Goal: Use online tool/utility: Use online tool/utility

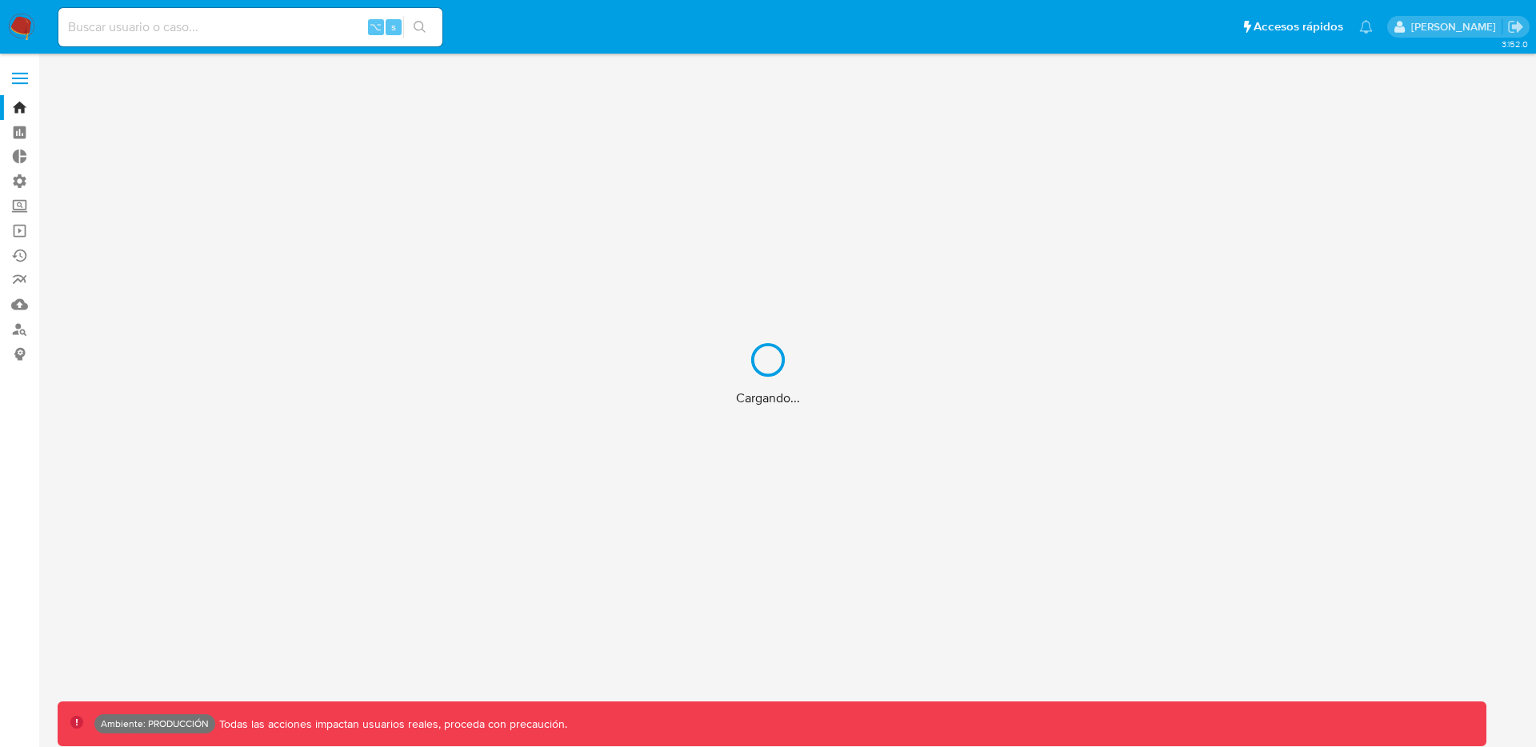
click at [22, 74] on div "Cargando..." at bounding box center [768, 373] width 1536 height 747
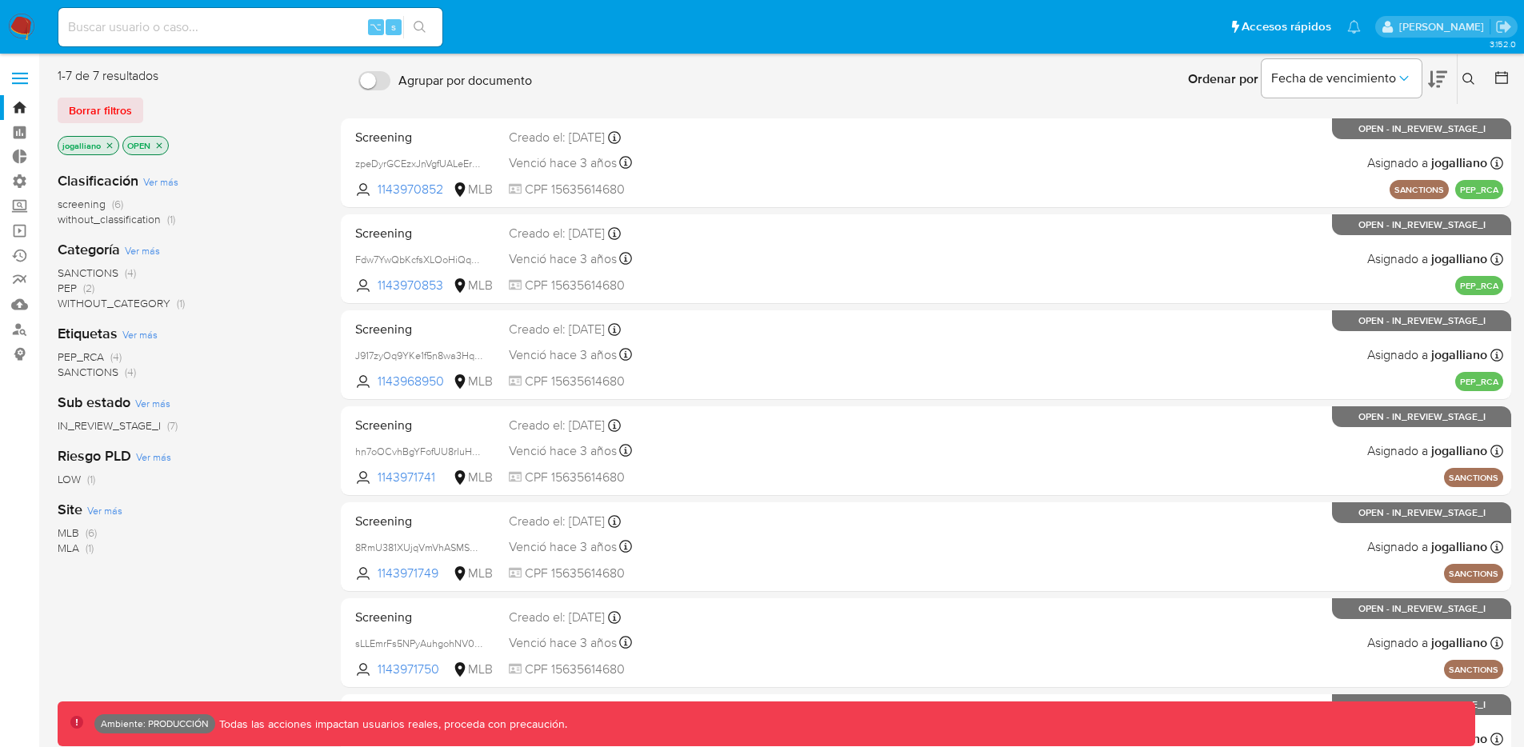
click at [18, 78] on span at bounding box center [20, 79] width 16 height 2
click at [0, 0] on input "checkbox" at bounding box center [0, 0] width 0 height 0
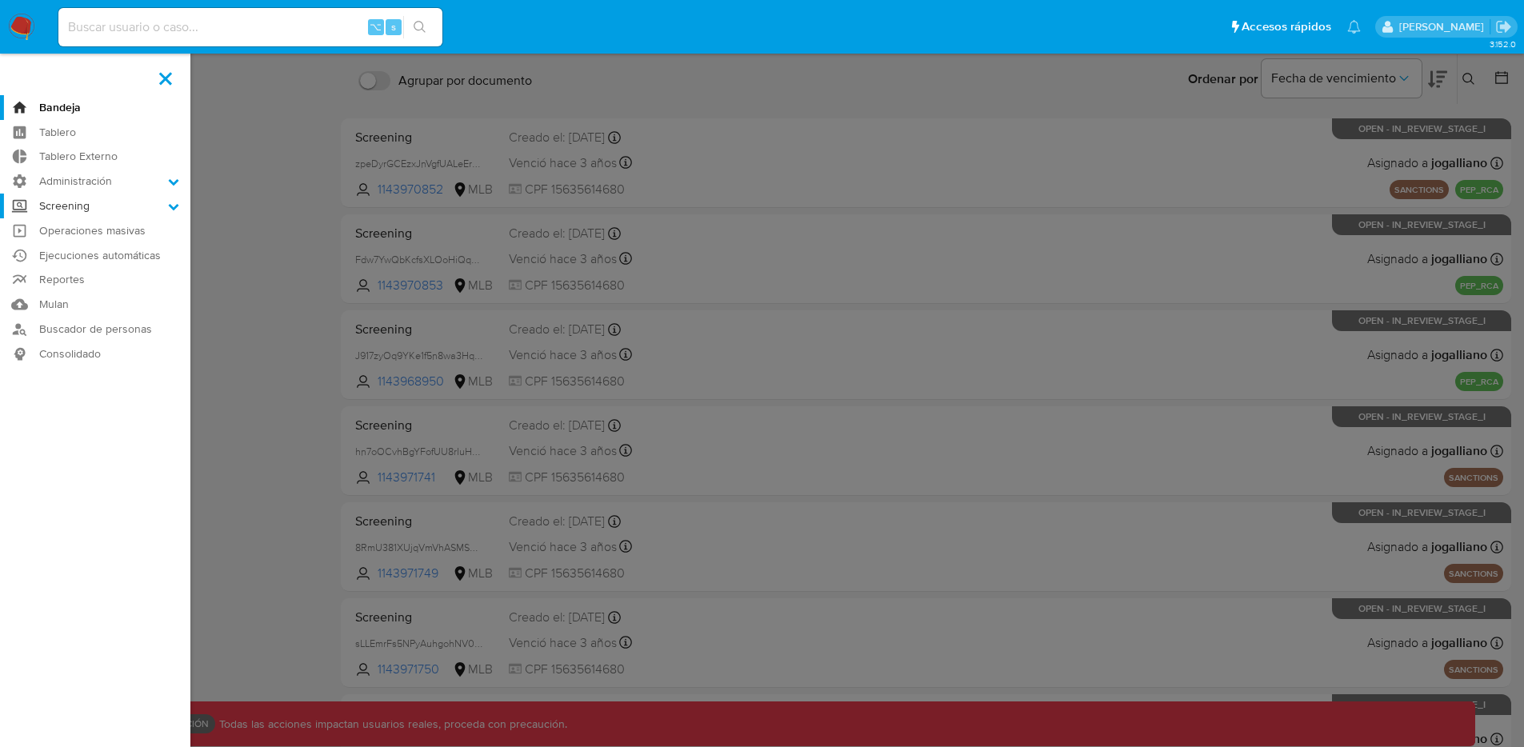
click at [145, 197] on label "Screening" at bounding box center [95, 206] width 190 height 25
click at [0, 0] on input "Screening" at bounding box center [0, 0] width 0 height 0
click at [83, 304] on link "Herramientas" at bounding box center [95, 309] width 190 height 20
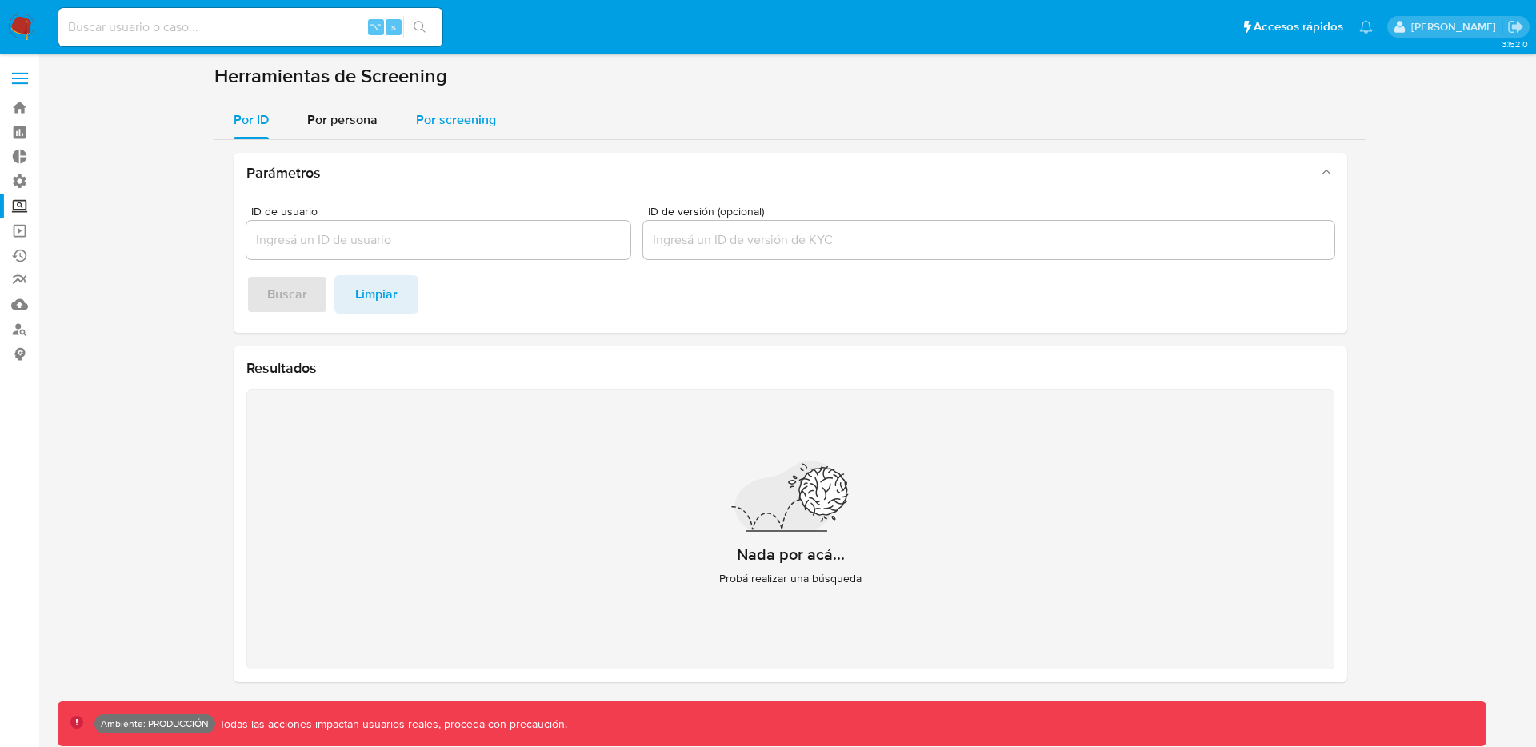
click at [484, 119] on span "Por screening" at bounding box center [456, 119] width 80 height 18
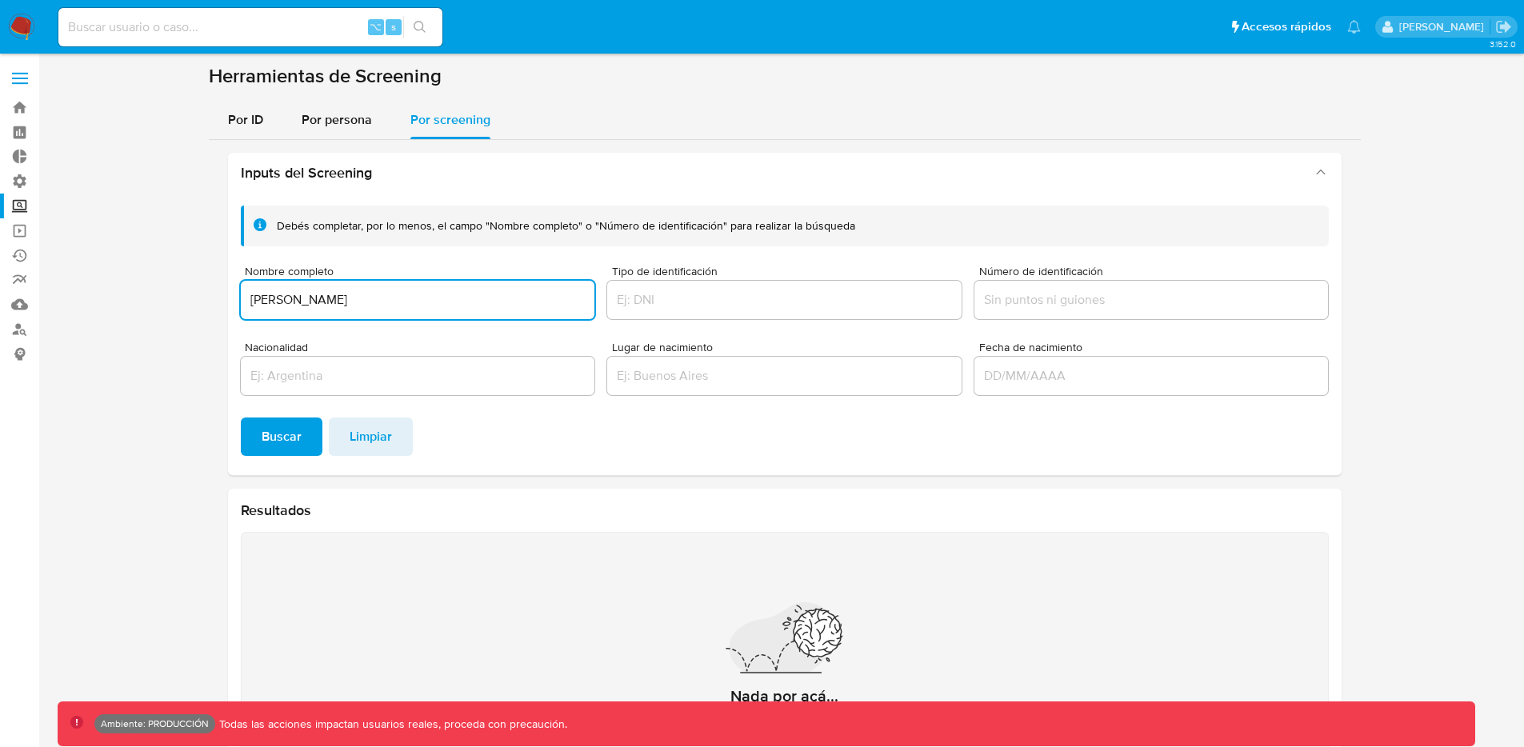
click at [290, 428] on span "Buscar" at bounding box center [282, 436] width 40 height 35
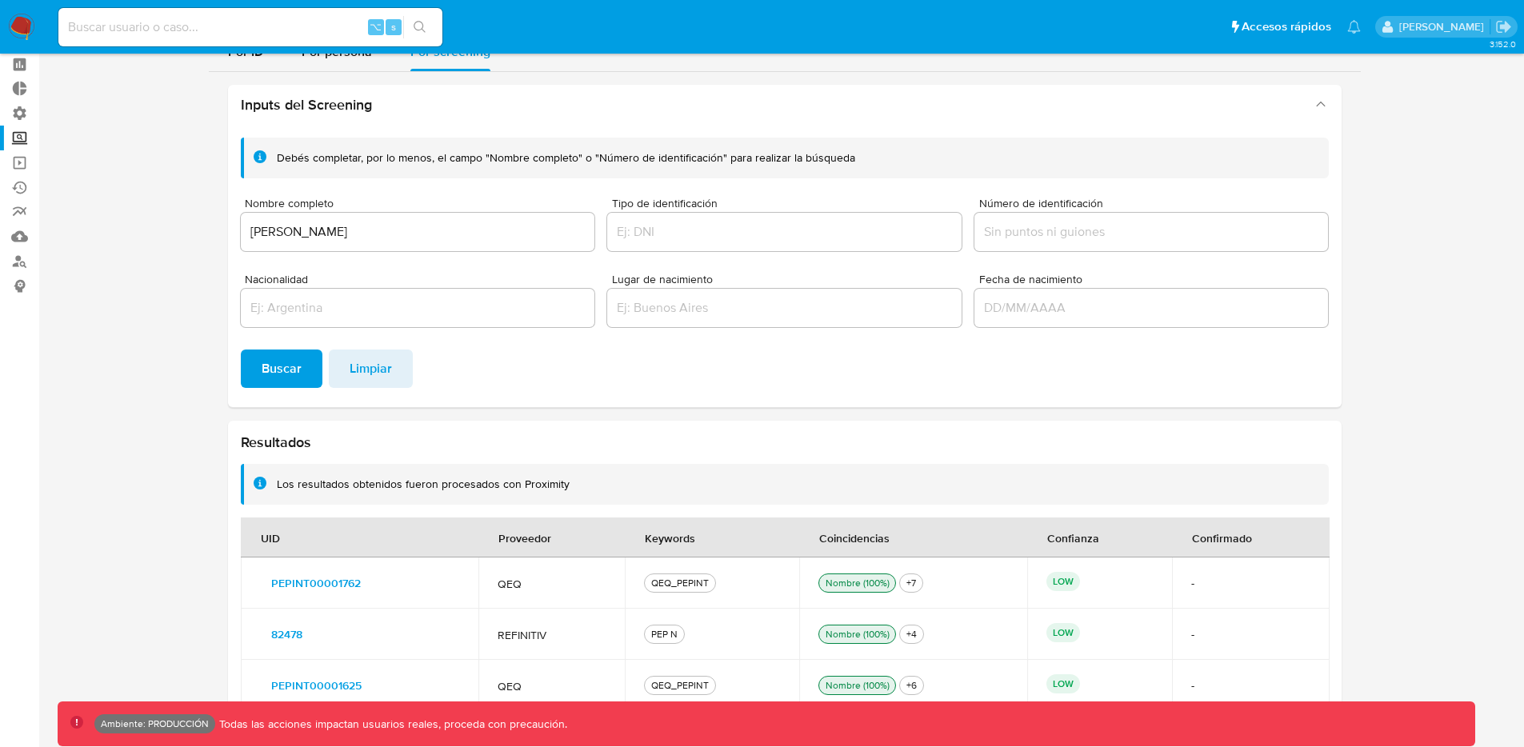
scroll to position [68, 0]
click at [277, 633] on span "82478" at bounding box center [286, 634] width 31 height 22
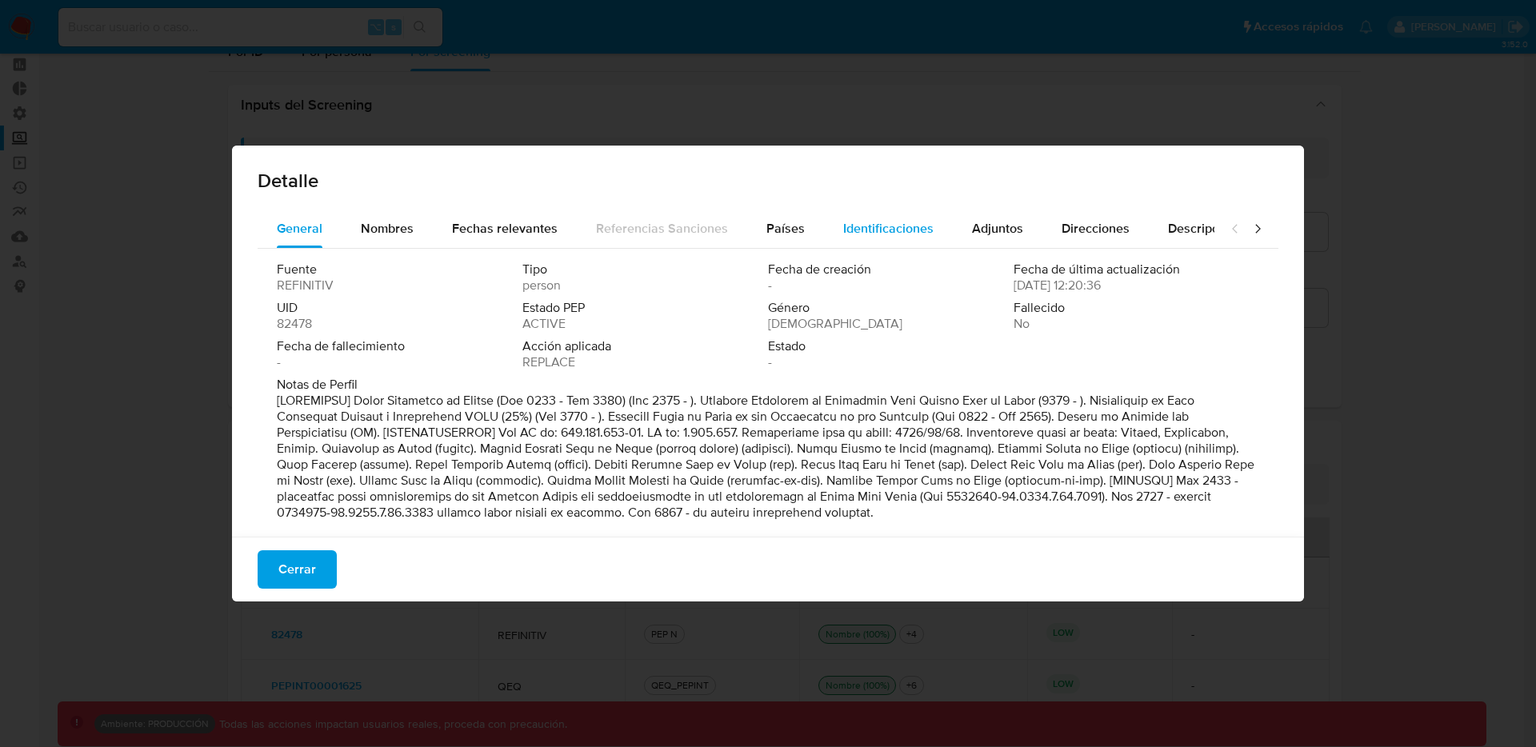
click at [871, 230] on span "Identificaciones" at bounding box center [888, 228] width 90 height 18
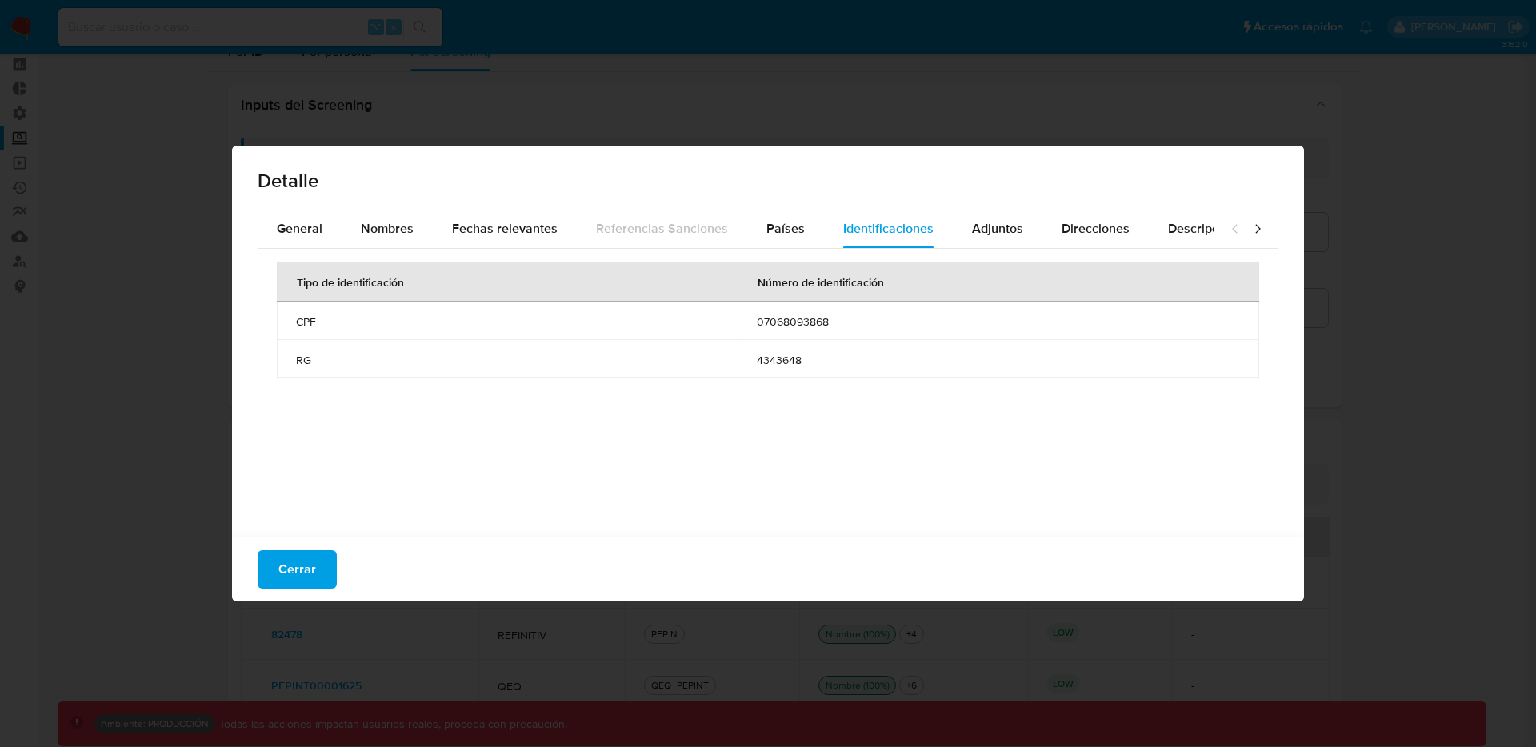
click at [813, 320] on span "07068093868" at bounding box center [998, 321] width 483 height 14
drag, startPoint x: 813, startPoint y: 320, endPoint x: 914, endPoint y: 313, distance: 101.8
click at [813, 320] on span "07068093868" at bounding box center [998, 321] width 483 height 14
click at [303, 572] on span "Cerrar" at bounding box center [297, 569] width 38 height 35
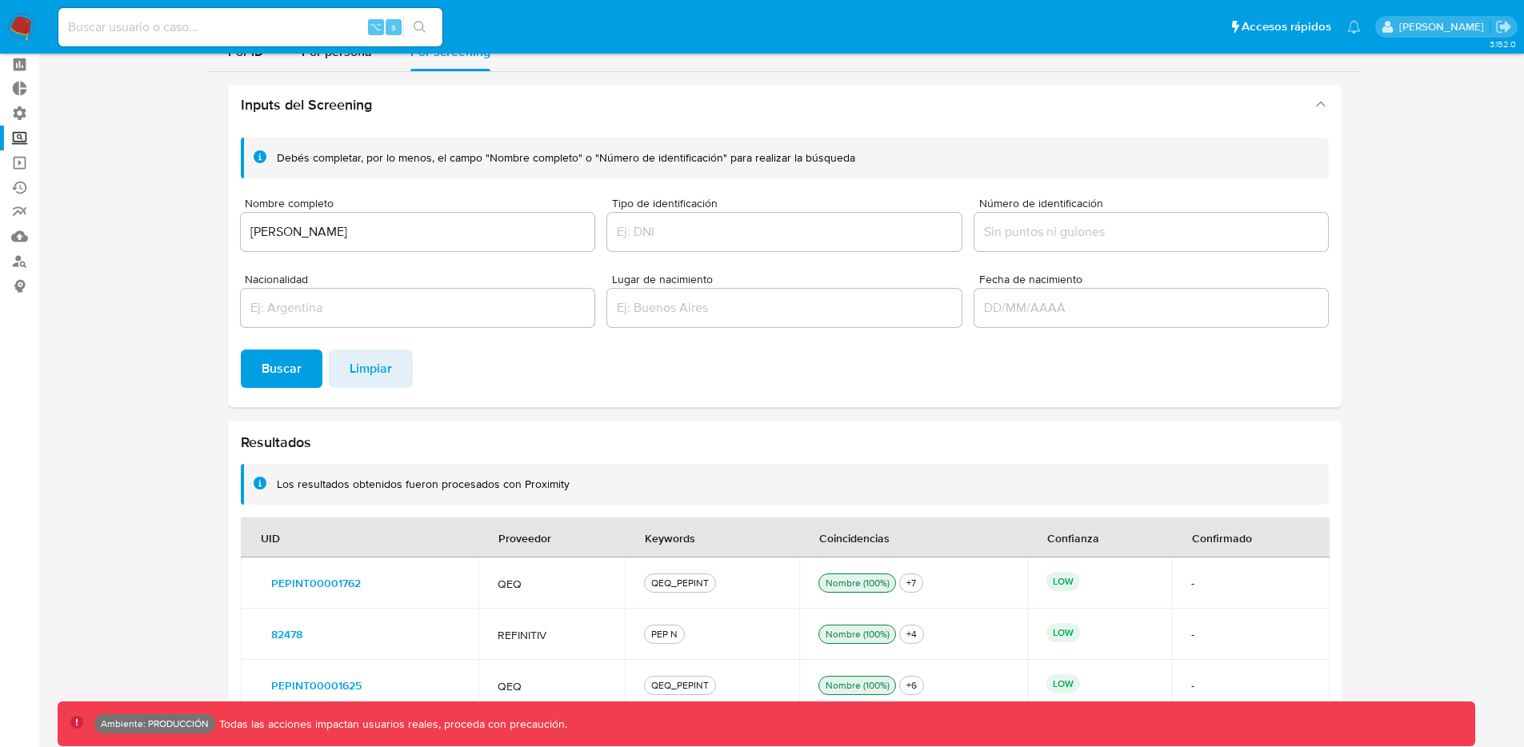
click at [430, 222] on input "[PERSON_NAME]" at bounding box center [418, 232] width 354 height 21
paste input "Rosânge"
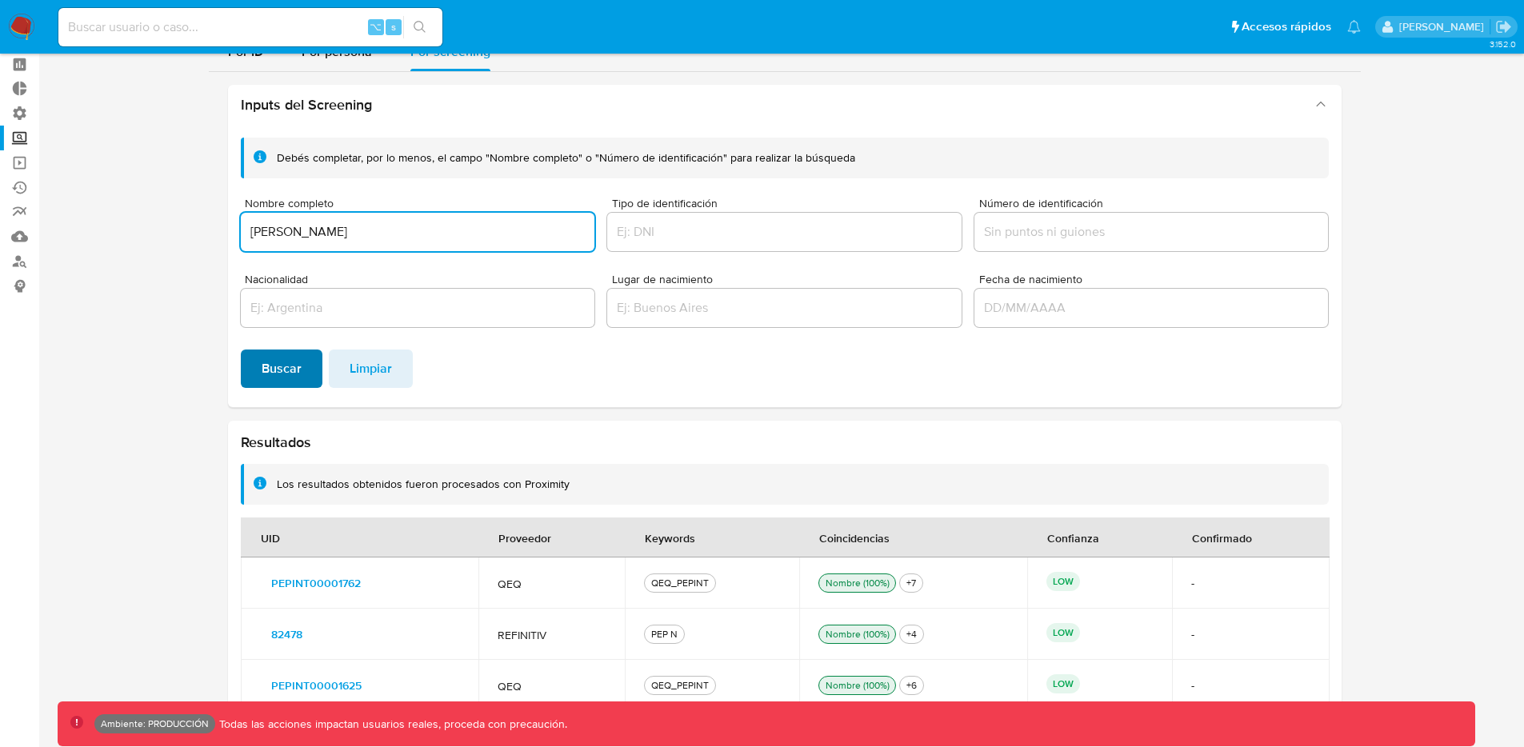
type input "[PERSON_NAME]"
click at [286, 360] on span "Buscar" at bounding box center [282, 368] width 40 height 35
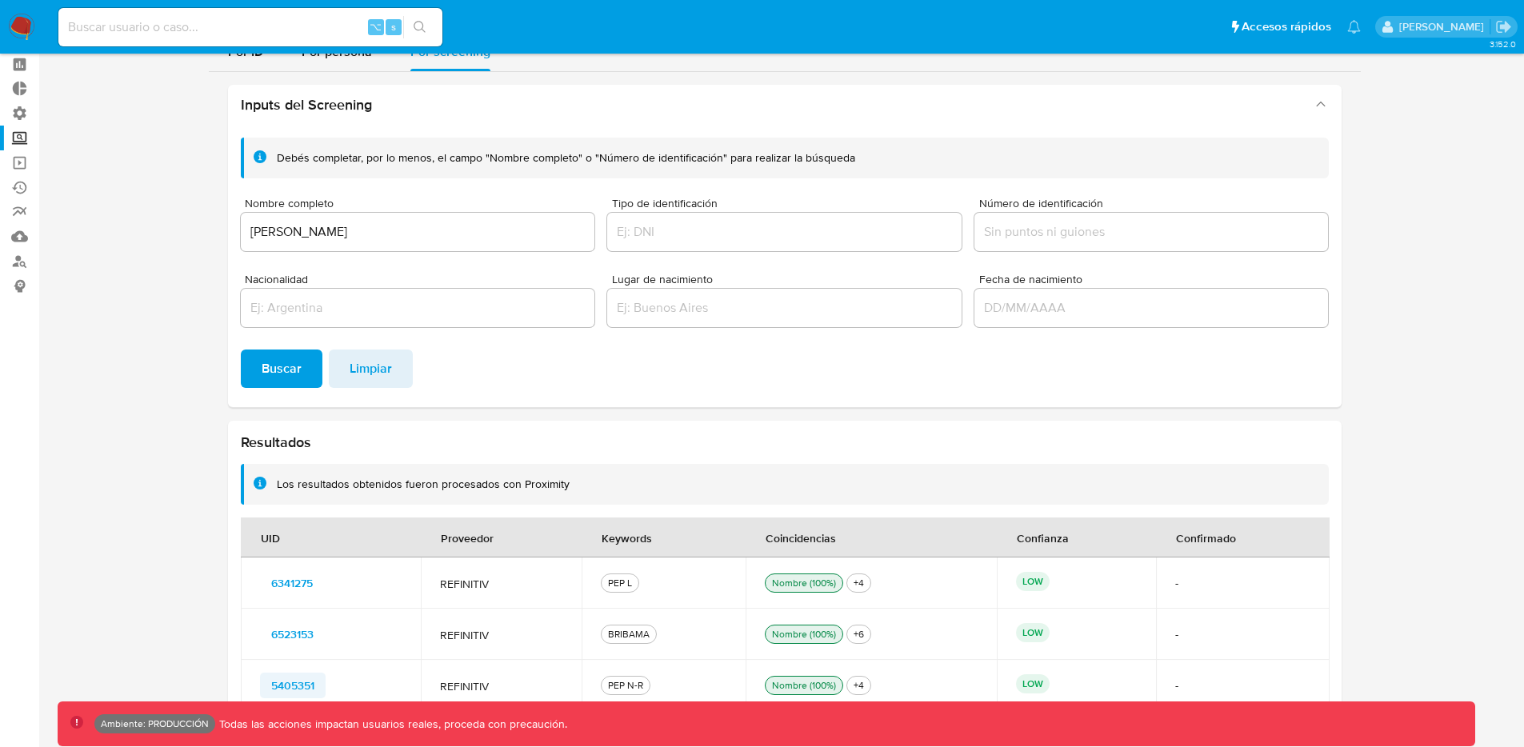
click at [301, 681] on span "5405351" at bounding box center [292, 685] width 43 height 22
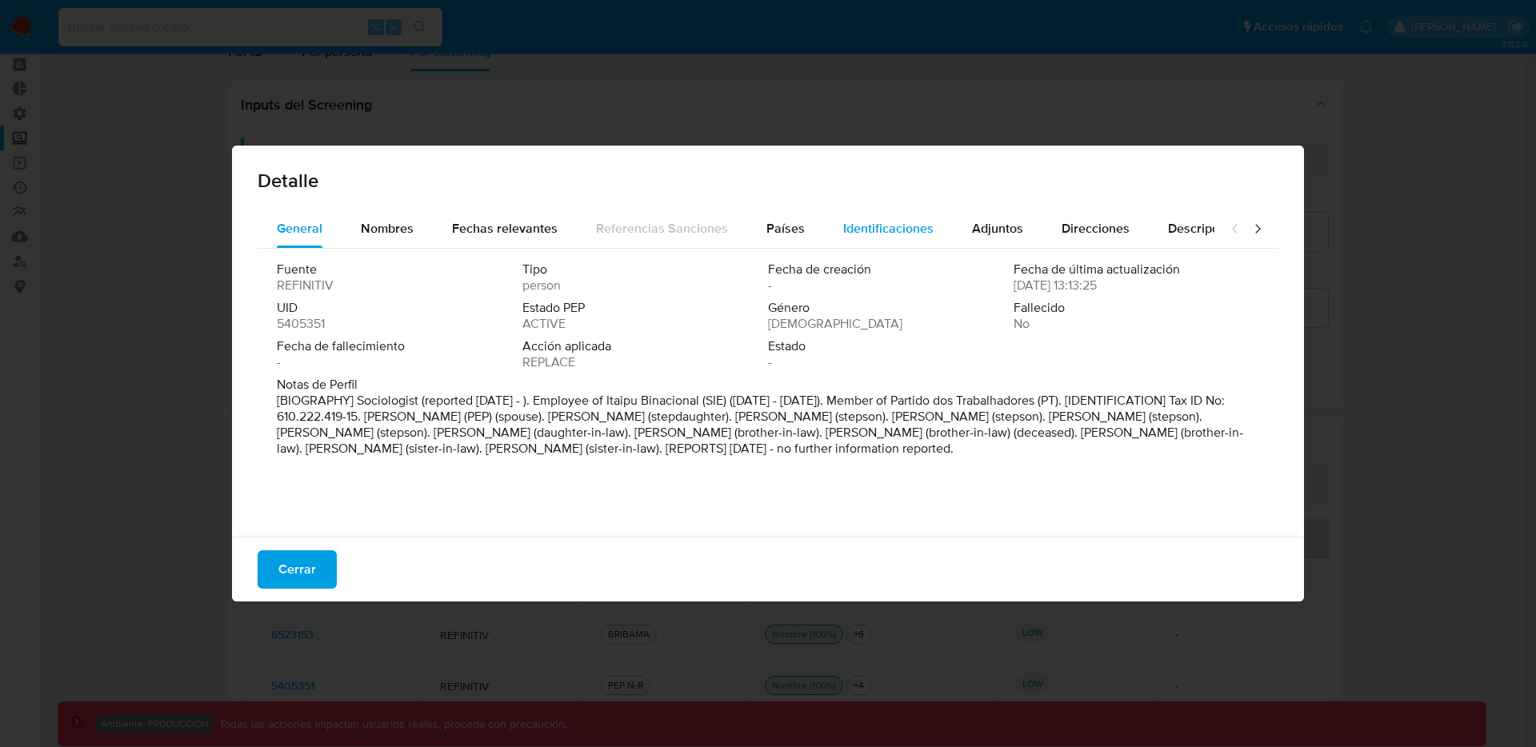
click at [861, 229] on span "Identificaciones" at bounding box center [888, 228] width 90 height 18
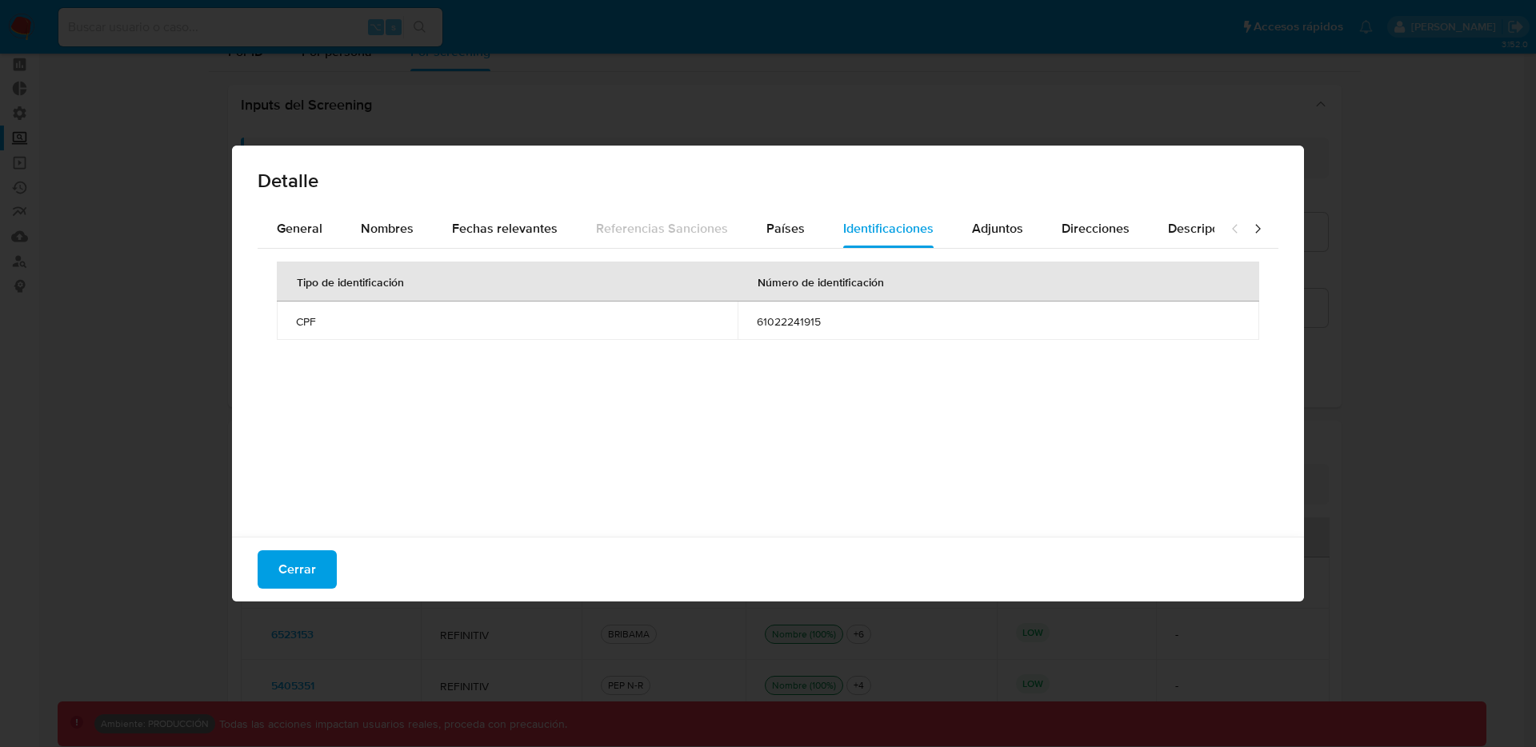
click at [798, 321] on span "61022241915" at bounding box center [998, 321] width 483 height 14
drag, startPoint x: 798, startPoint y: 320, endPoint x: 808, endPoint y: 326, distance: 11.1
click at [798, 321] on span "61022241915" at bounding box center [998, 321] width 483 height 14
click at [320, 564] on button "Cerrar" at bounding box center [297, 569] width 79 height 38
